Goal: Navigation & Orientation: Find specific page/section

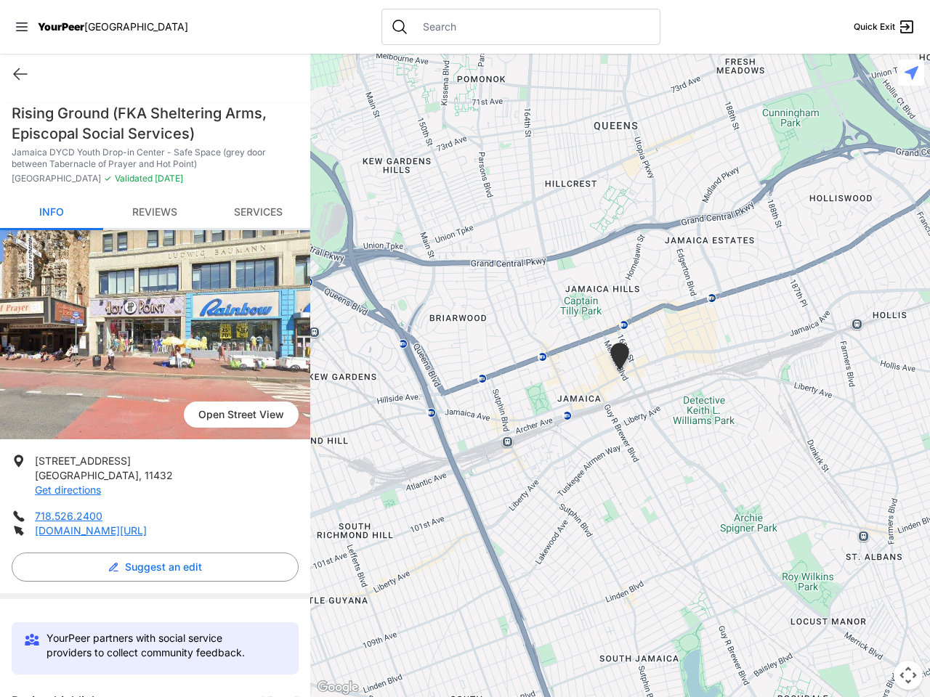
click at [22, 27] on icon at bounding box center [22, 27] width 12 height 9
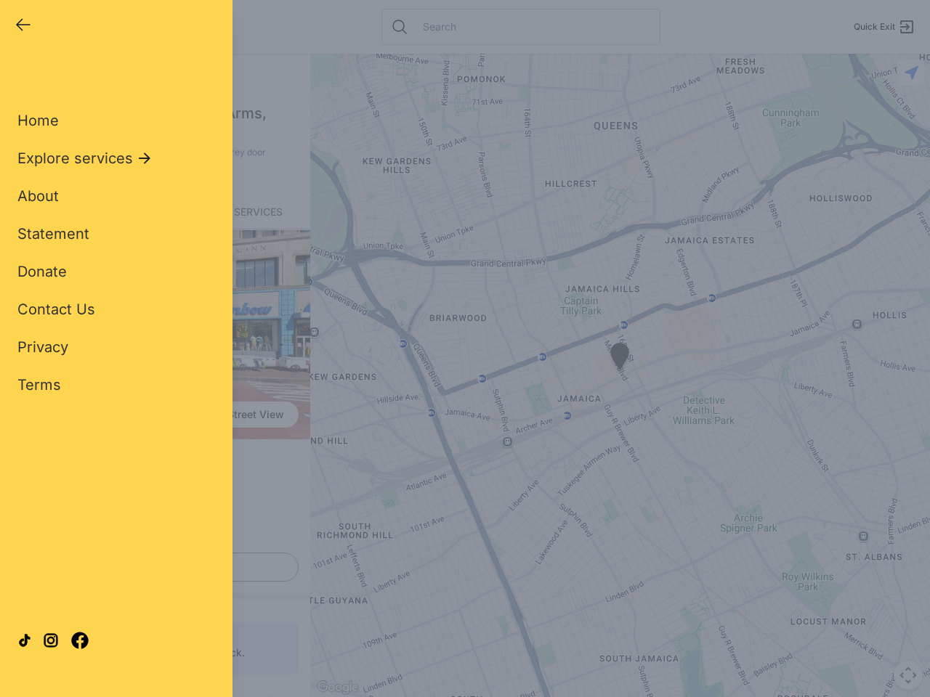
click at [20, 74] on div "Home Explore services About Statement Donate Contact Us Privacy Terms" at bounding box center [116, 229] width 198 height 331
click at [151, 567] on div "Single Adult Families Soup Kitchen Food Pantry Toiletries Restrooms Showers Lau…" at bounding box center [116, 332] width 198 height 537
click at [273, 695] on div "Close panel YourPeer [GEOGRAPHIC_DATA] Quick Exit Single Adult Families Soup Ki…" at bounding box center [465, 348] width 930 height 697
click at [620, 375] on div "Close panel YourPeer [GEOGRAPHIC_DATA] Quick Exit Single Adult Families Soup Ki…" at bounding box center [465, 348] width 930 height 697
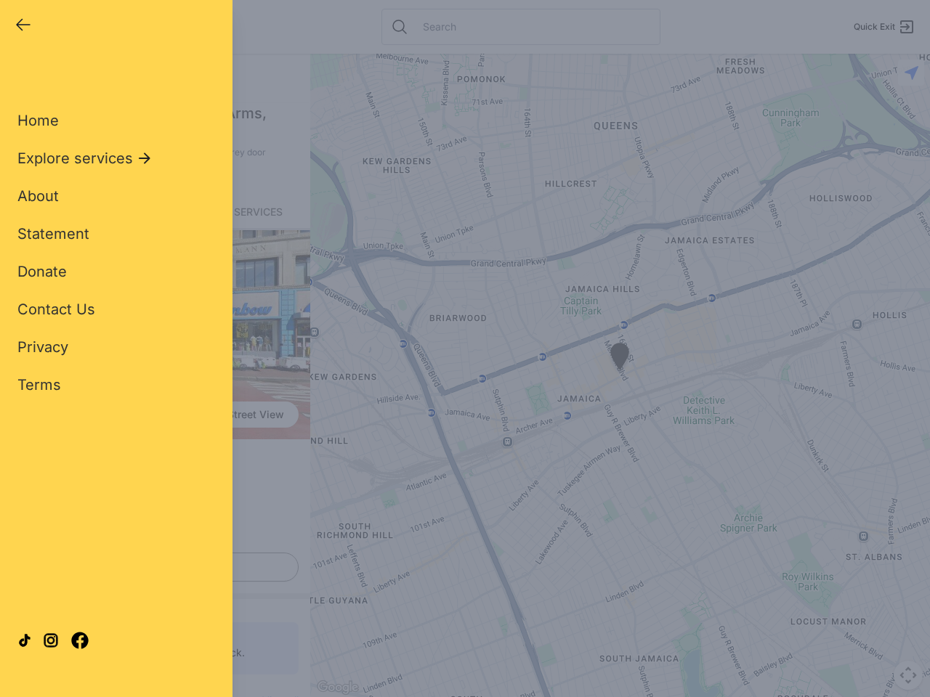
click at [620, 375] on div "Close panel YourPeer [GEOGRAPHIC_DATA] Quick Exit Single Adult Families Soup Ki…" at bounding box center [465, 348] width 930 height 697
click at [620, 359] on div "Close panel YourPeer [GEOGRAPHIC_DATA] Quick Exit Single Adult Families Soup Ki…" at bounding box center [465, 348] width 930 height 697
click at [908, 675] on div "Close panel YourPeer [GEOGRAPHIC_DATA] Quick Exit Single Adult Families Soup Ki…" at bounding box center [465, 348] width 930 height 697
click at [911, 73] on div "Close panel YourPeer [GEOGRAPHIC_DATA] Quick Exit Single Adult Families Soup Ki…" at bounding box center [465, 348] width 930 height 697
